Goal: Information Seeking & Learning: Learn about a topic

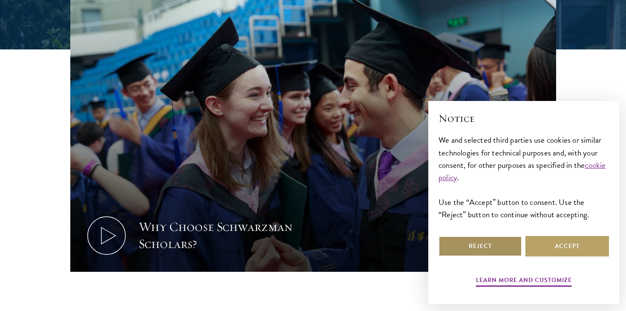
click at [482, 245] on button "Reject" at bounding box center [479, 246] width 83 height 20
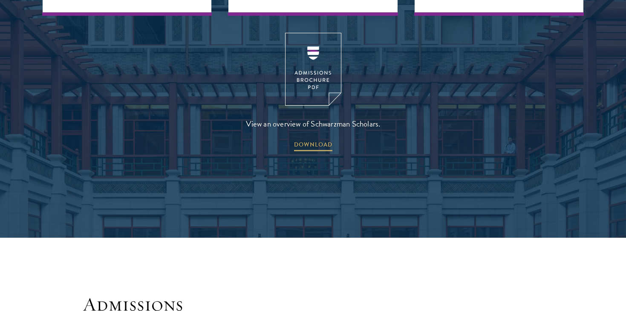
scroll to position [1331, 0]
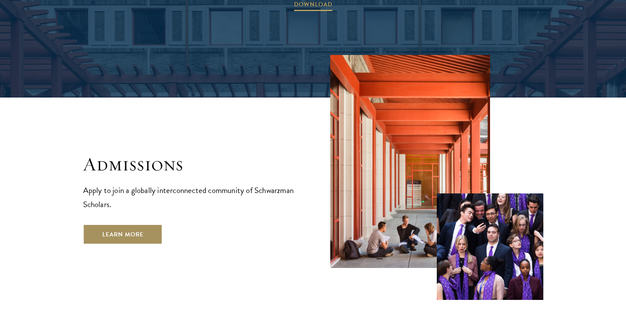
click at [139, 224] on link "Learn More" at bounding box center [123, 234] width 80 height 20
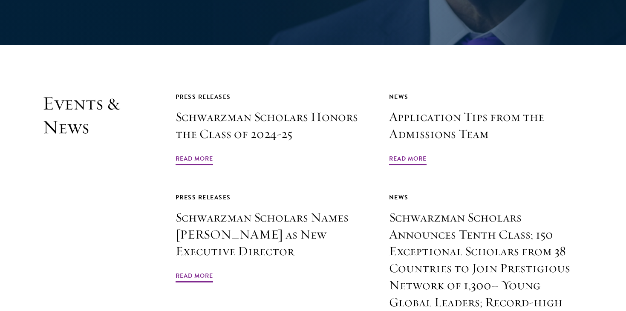
scroll to position [1957, 0]
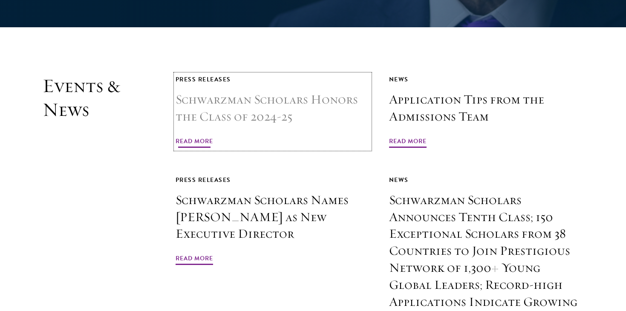
click at [202, 136] on span "Read More" at bounding box center [193, 142] width 37 height 13
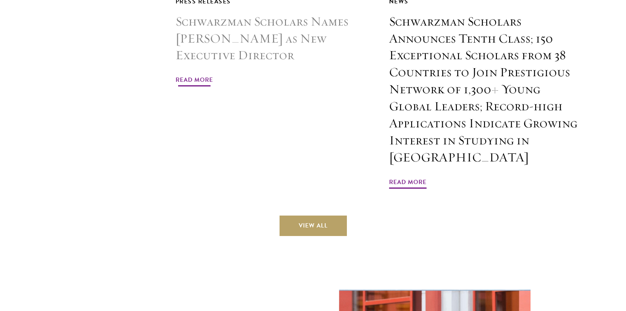
scroll to position [2208, 0]
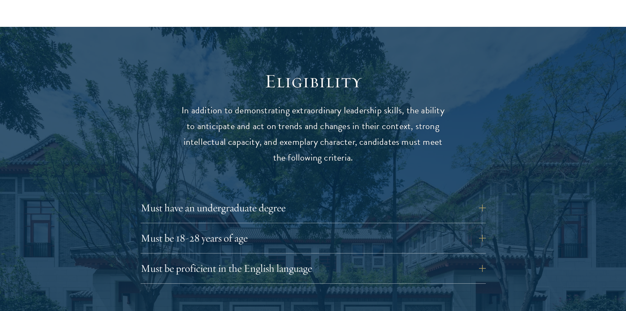
scroll to position [1069, 0]
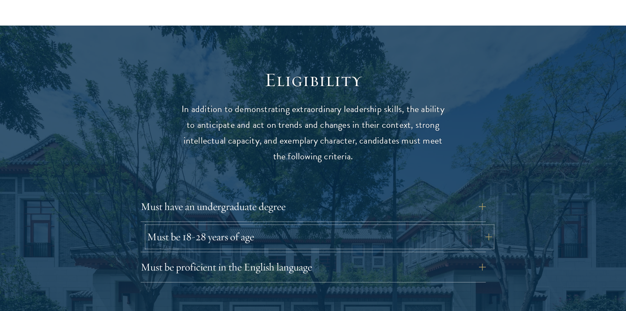
click at [209, 227] on button "Must be 18-28 years of age" at bounding box center [319, 237] width 345 height 20
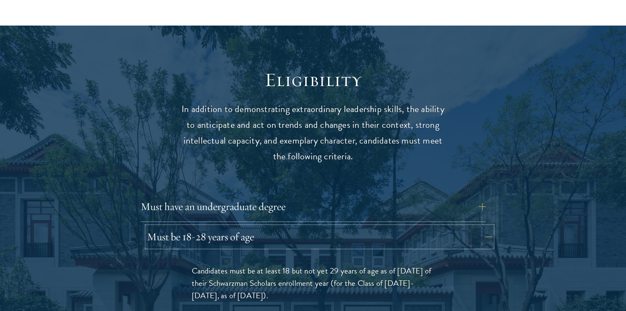
scroll to position [1234, 0]
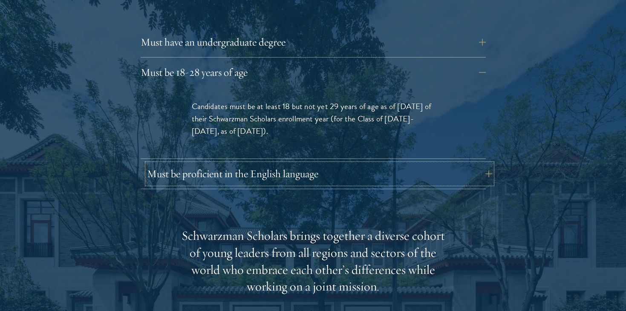
click at [223, 164] on button "Must be proficient in the English language" at bounding box center [319, 174] width 345 height 20
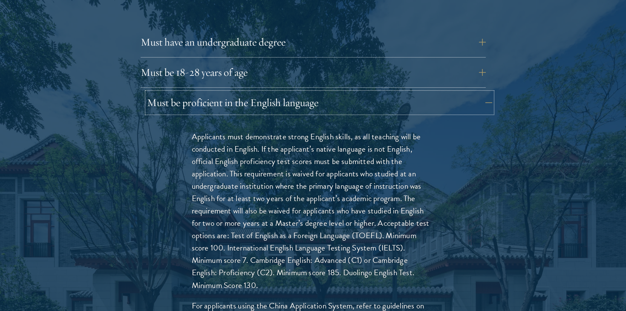
click at [235, 92] on button "Must be proficient in the English language" at bounding box center [319, 102] width 345 height 20
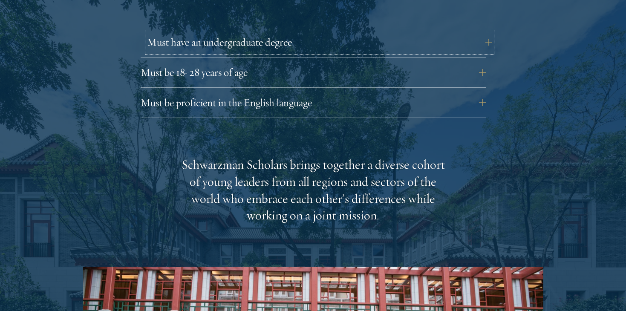
click at [241, 32] on button "Must have an undergraduate degree" at bounding box center [319, 42] width 345 height 20
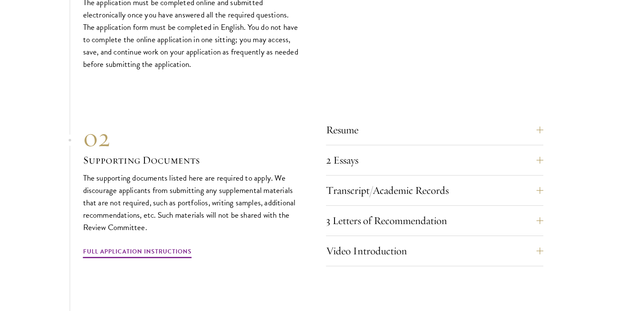
scroll to position [2751, 0]
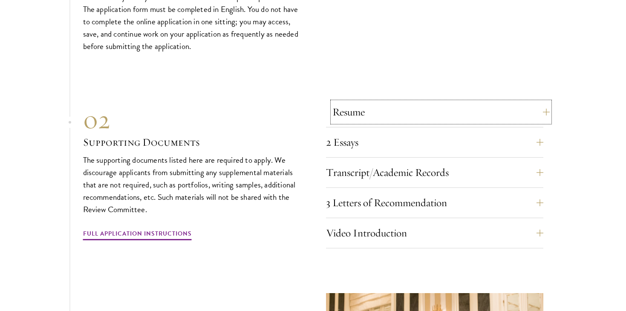
click at [352, 102] on button "Resume" at bounding box center [440, 112] width 217 height 20
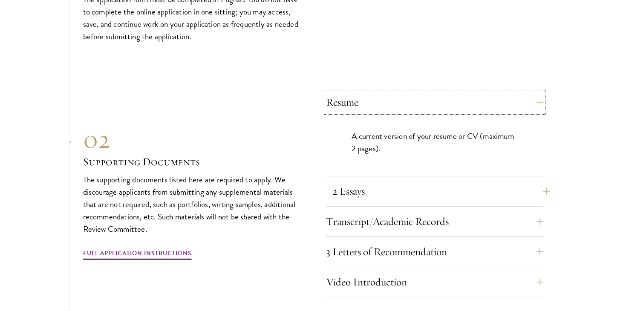
scroll to position [2645, 0]
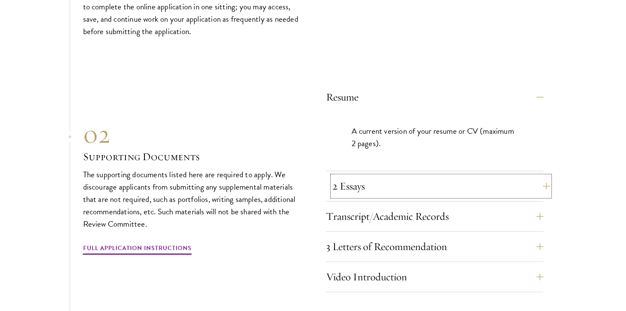
click at [358, 176] on button "2 Essays" at bounding box center [440, 186] width 217 height 20
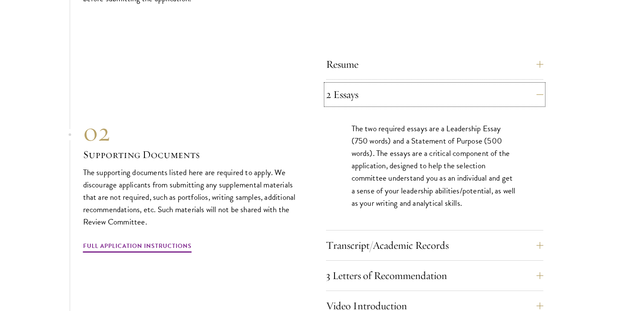
scroll to position [2686, 0]
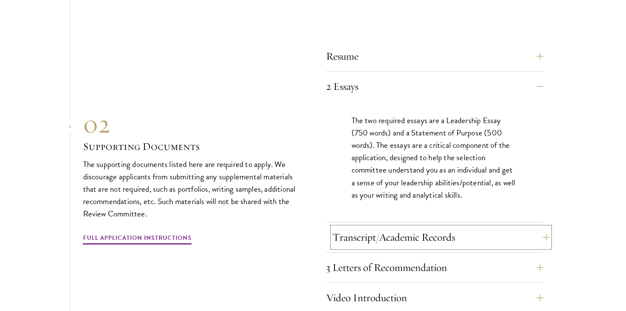
click at [360, 227] on button "Transcript/Academic Records" at bounding box center [440, 237] width 217 height 20
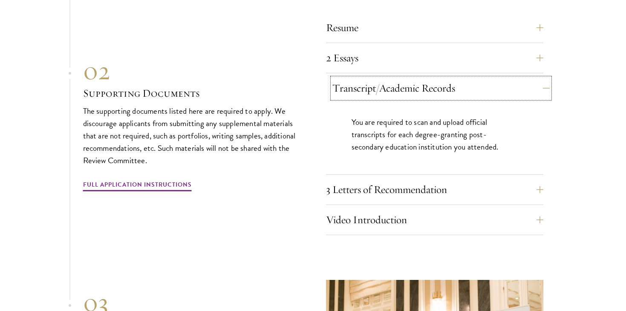
scroll to position [2719, 0]
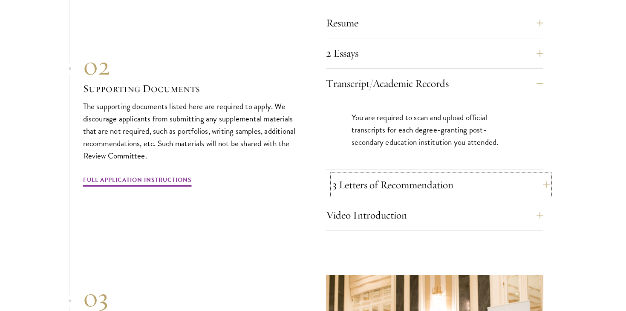
click at [355, 175] on button "3 Letters of Recommendation" at bounding box center [440, 185] width 217 height 20
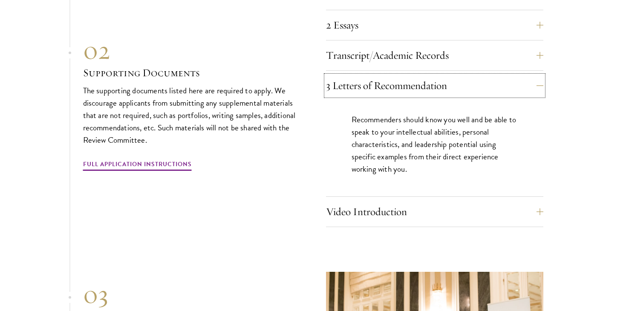
scroll to position [2750, 0]
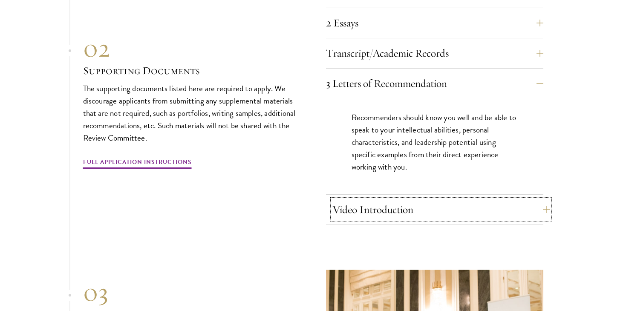
click at [362, 199] on button "Video Introduction" at bounding box center [440, 209] width 217 height 20
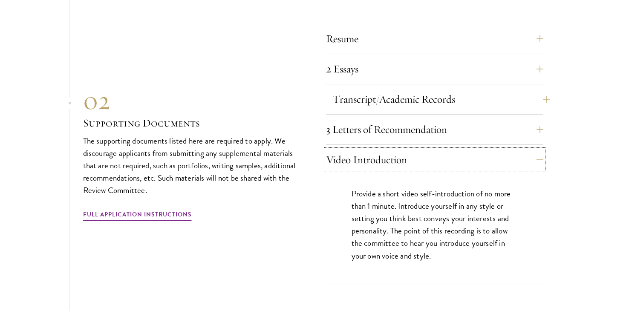
scroll to position [2704, 0]
click at [351, 89] on button "Transcript/Academic Records" at bounding box center [440, 99] width 217 height 20
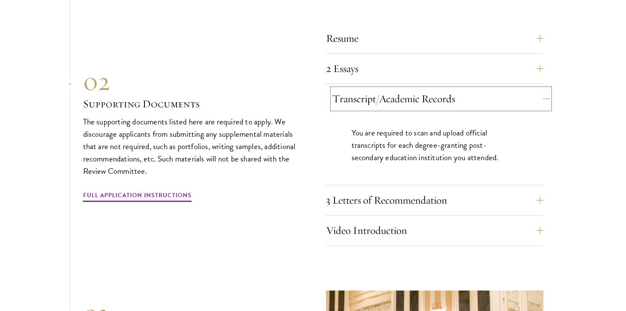
click at [351, 89] on button "Transcript/Academic Records" at bounding box center [440, 99] width 217 height 20
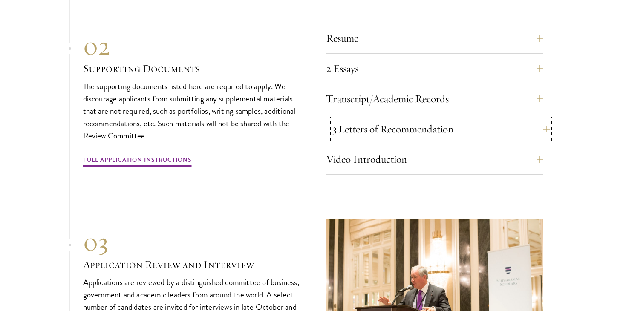
click at [348, 119] on button "3 Letters of Recommendation" at bounding box center [440, 129] width 217 height 20
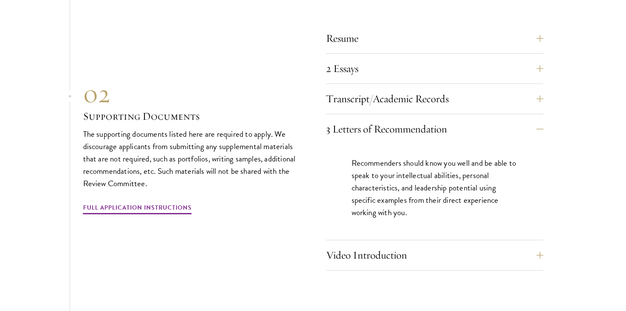
click at [347, 94] on div "Transcript/Academic Records You are required to scan and upload official transc…" at bounding box center [434, 102] width 217 height 26
click at [347, 91] on button "Transcript/Academic Records" at bounding box center [440, 99] width 217 height 20
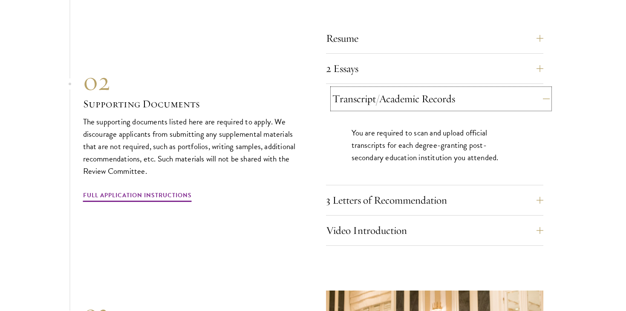
click at [347, 91] on button "Transcript/Academic Records" at bounding box center [440, 99] width 217 height 20
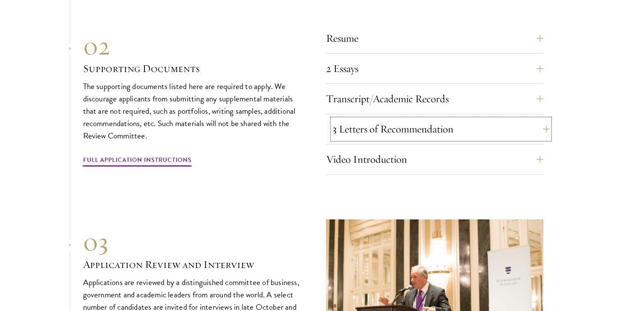
click at [349, 119] on button "3 Letters of Recommendation" at bounding box center [440, 129] width 217 height 20
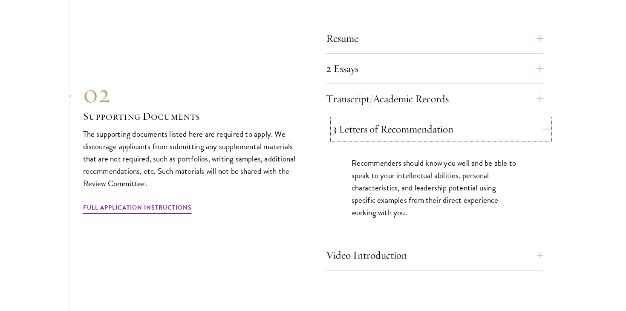
click at [349, 119] on button "3 Letters of Recommendation" at bounding box center [440, 129] width 217 height 20
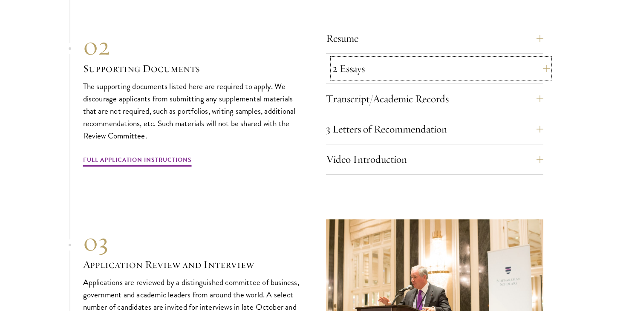
click at [347, 60] on button "2 Essays" at bounding box center [440, 68] width 217 height 20
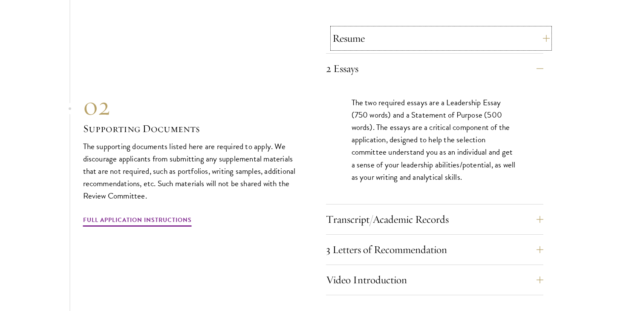
click at [344, 31] on button "Resume" at bounding box center [440, 38] width 217 height 20
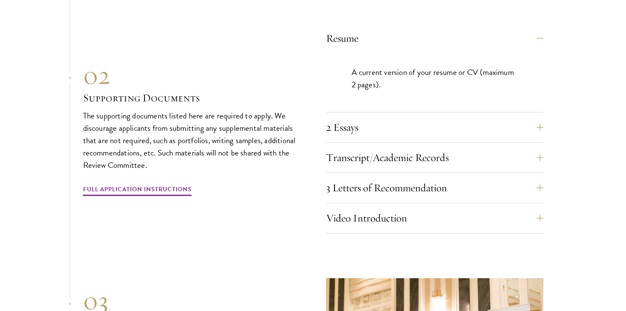
click at [359, 126] on div "Resume A current version of your resume or CV (maximum 2 pages). 2 Essays The t…" at bounding box center [434, 130] width 217 height 205
click at [363, 147] on button "Transcript/Academic Records" at bounding box center [440, 157] width 217 height 20
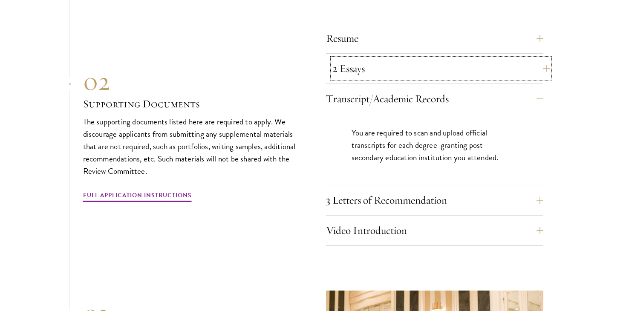
click at [359, 58] on button "2 Essays" at bounding box center [440, 68] width 217 height 20
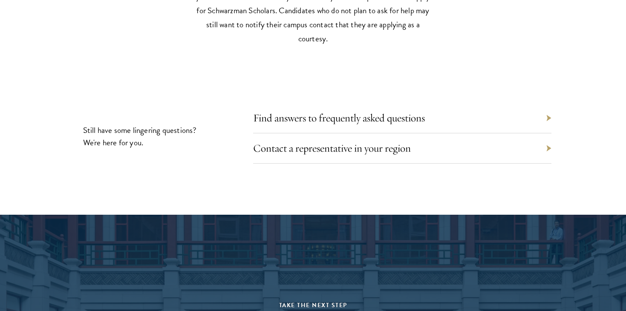
scroll to position [3912, 0]
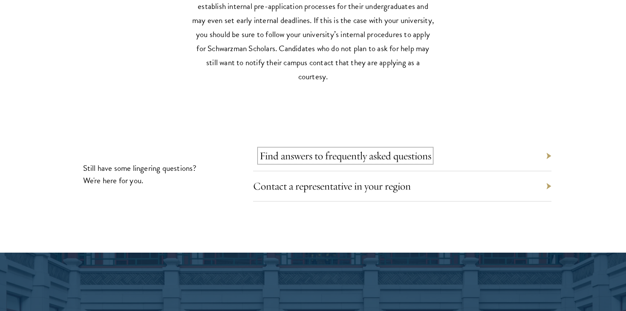
click at [358, 149] on link "Find answers to frequently asked questions" at bounding box center [345, 155] width 172 height 13
click at [389, 149] on link "Find answers to frequently asked questions" at bounding box center [345, 155] width 172 height 13
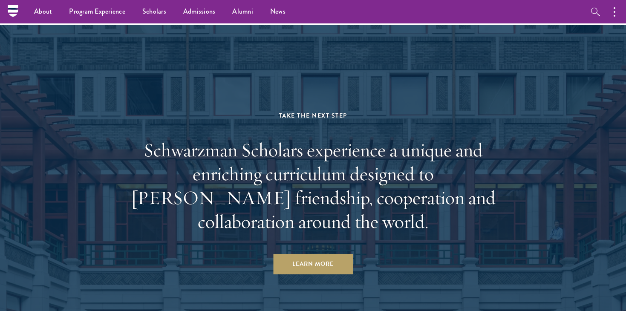
scroll to position [4140, 0]
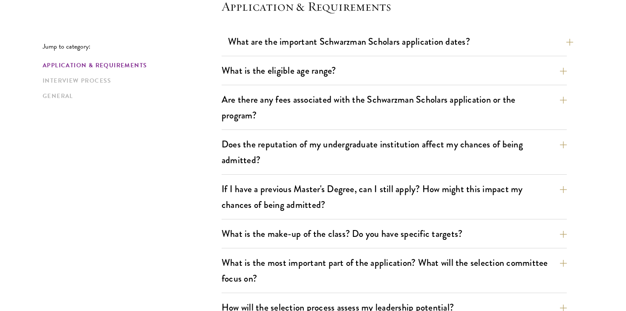
scroll to position [262, 0]
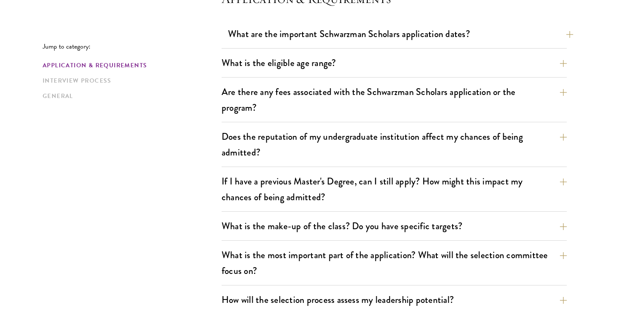
click at [383, 117] on div "Are there any fees associated with the Schwarzman Scholars application or the p…" at bounding box center [393, 102] width 345 height 40
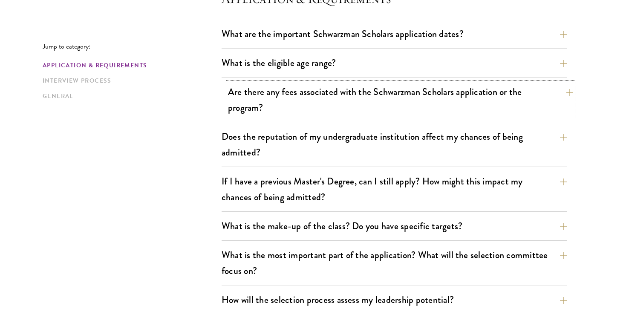
click at [384, 95] on button "Are there any fees associated with the Schwarzman Scholars application or the p…" at bounding box center [400, 99] width 345 height 35
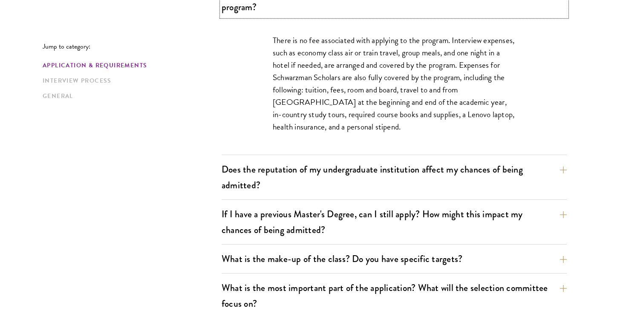
scroll to position [363, 0]
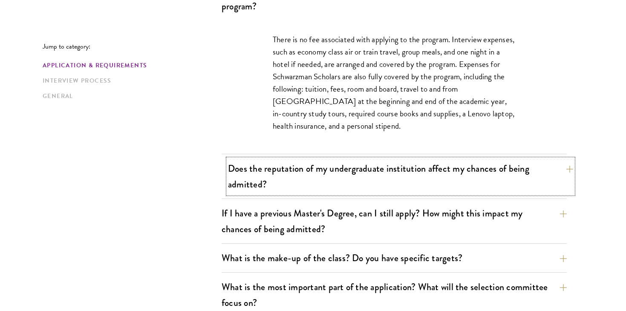
click at [381, 170] on button "Does the reputation of my undergraduate institution affect my chances of being …" at bounding box center [400, 176] width 345 height 35
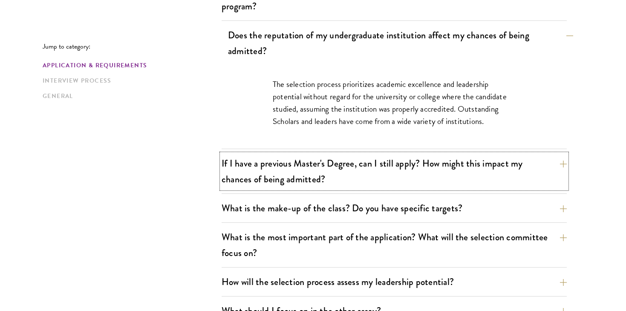
click at [381, 170] on button "If I have a previous Master's Degree, can I still apply? How might this impact …" at bounding box center [393, 171] width 345 height 35
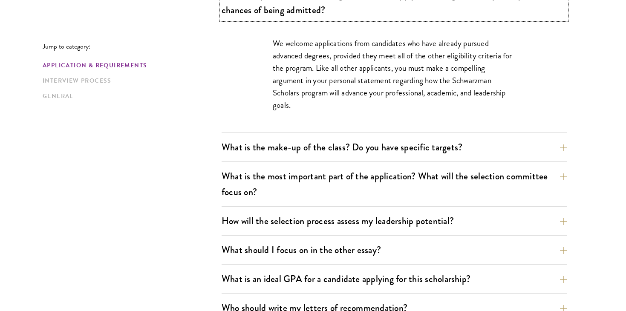
scroll to position [452, 0]
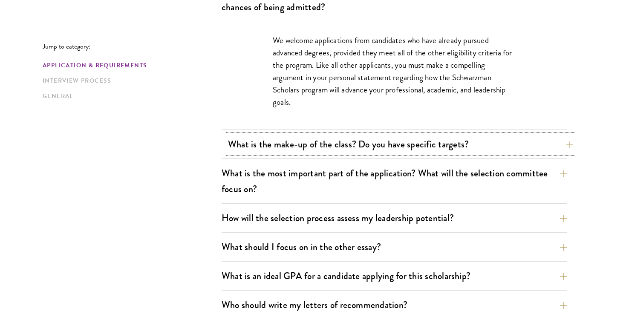
click at [379, 145] on button "What is the make-up of the class? Do you have specific targets?" at bounding box center [400, 144] width 345 height 19
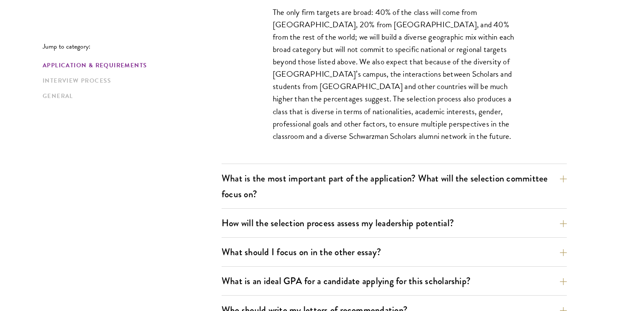
scroll to position [510, 0]
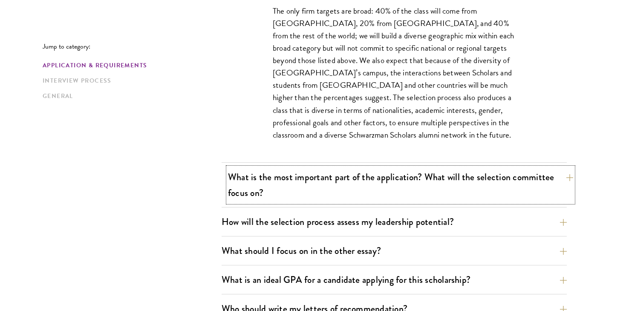
click at [378, 194] on button "What is the most important part of the application? What will the selection com…" at bounding box center [400, 184] width 345 height 35
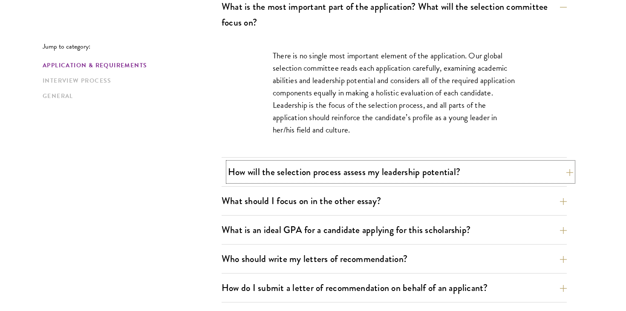
click at [376, 169] on button "How will the selection process assess my leadership potential?" at bounding box center [400, 171] width 345 height 19
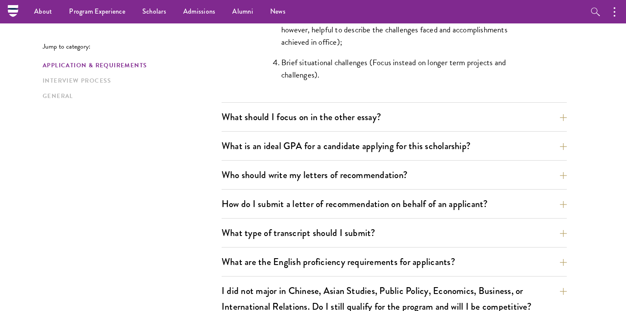
scroll to position [913, 0]
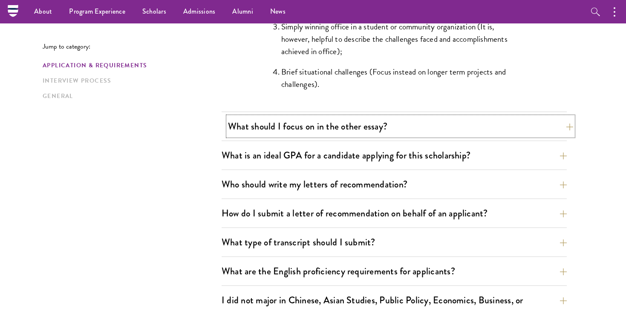
click at [357, 127] on button "What should I focus on in the other essay?" at bounding box center [400, 126] width 345 height 19
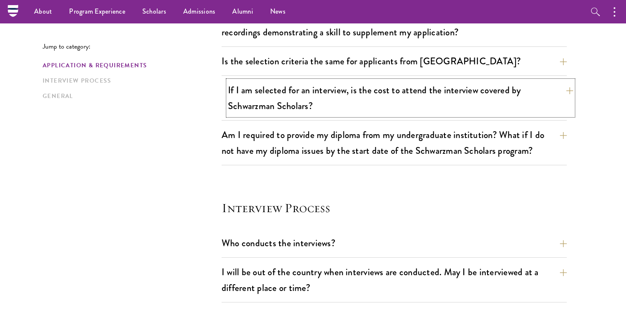
click at [367, 94] on button "If I am selected for an interview, is the cost to attend the interview covered …" at bounding box center [400, 97] width 345 height 35
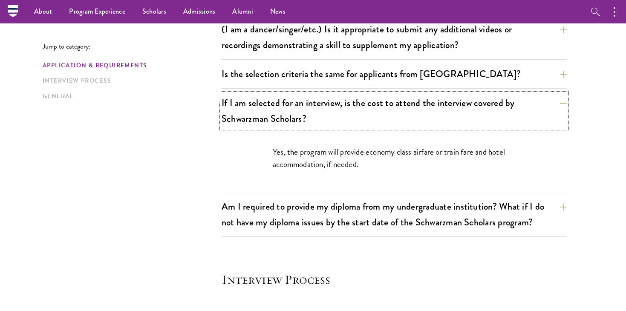
scroll to position [766, 0]
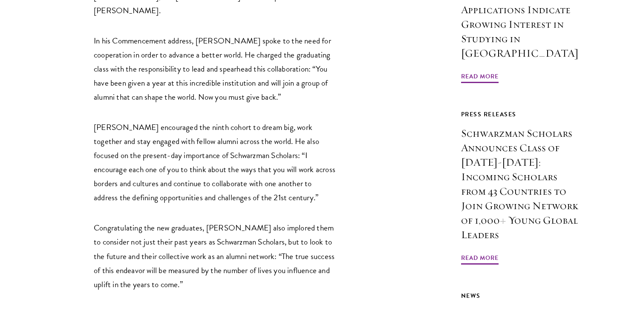
scroll to position [720, 0]
